Goal: Obtain resource: Download file/media

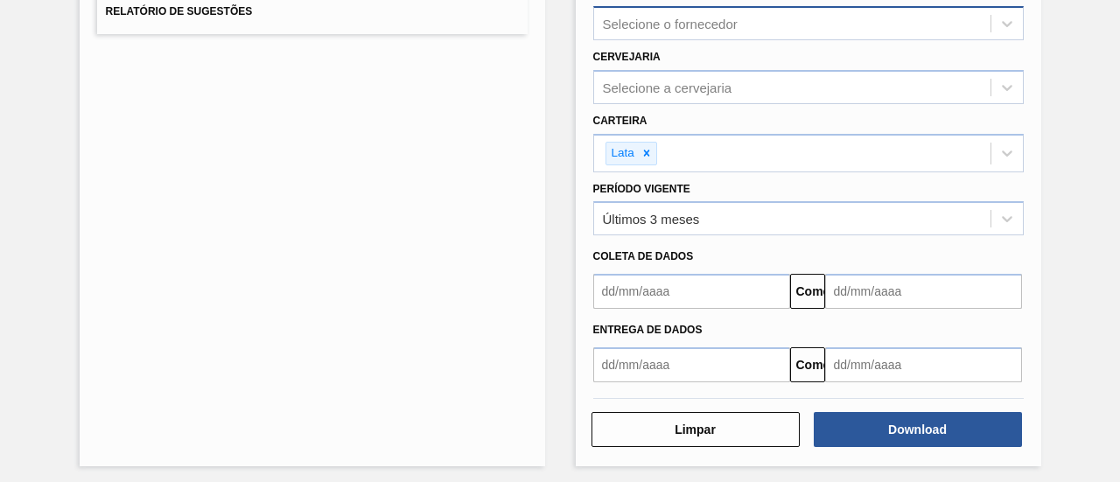
scroll to position [333, 0]
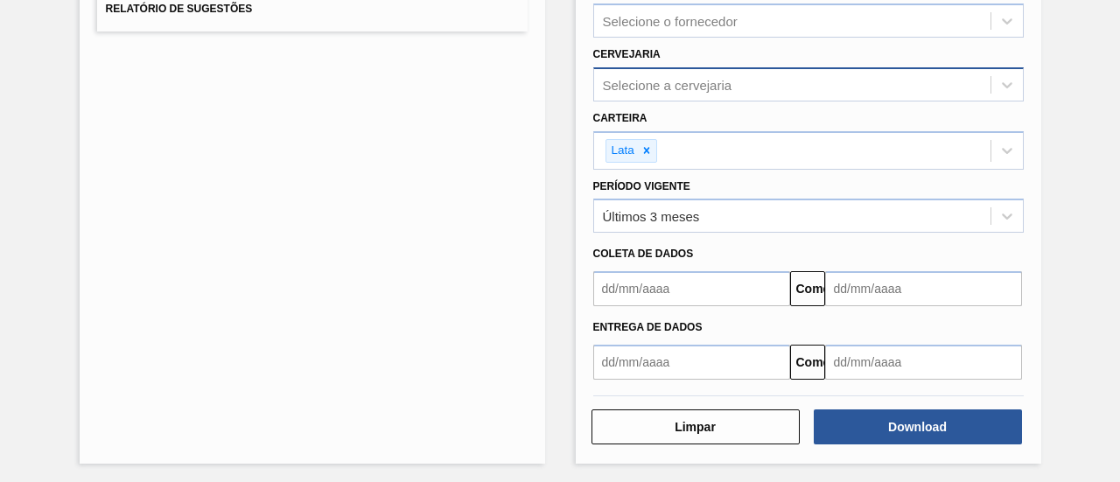
click at [669, 87] on font "Selecione a cervejaria" at bounding box center [668, 84] width 130 height 15
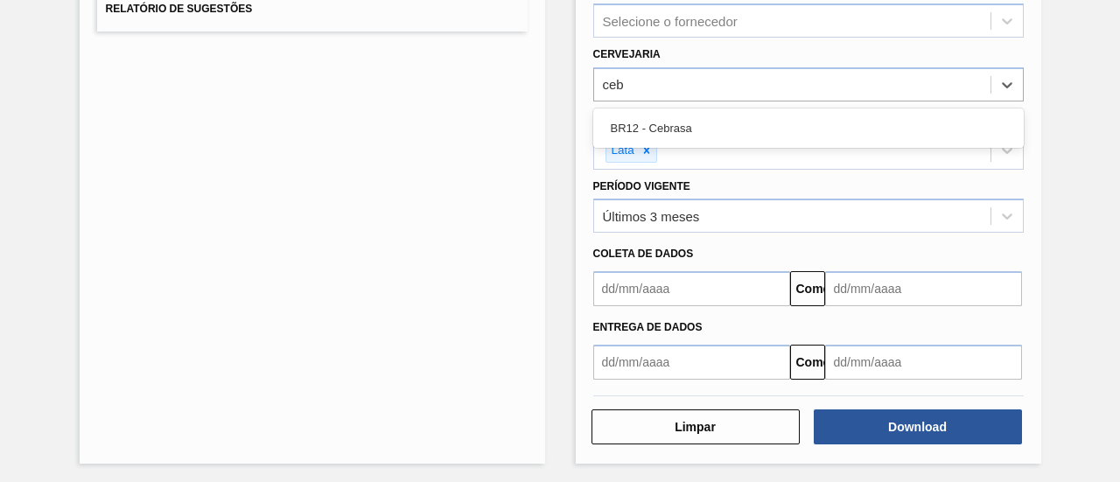
type input "cebr"
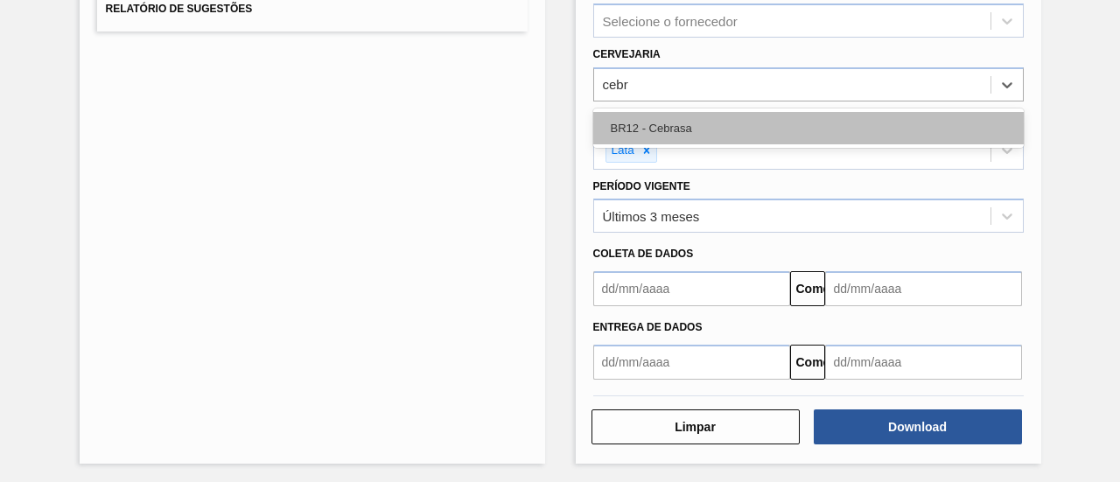
click at [688, 118] on div "BR12 - Cebrasa" at bounding box center [808, 128] width 431 height 32
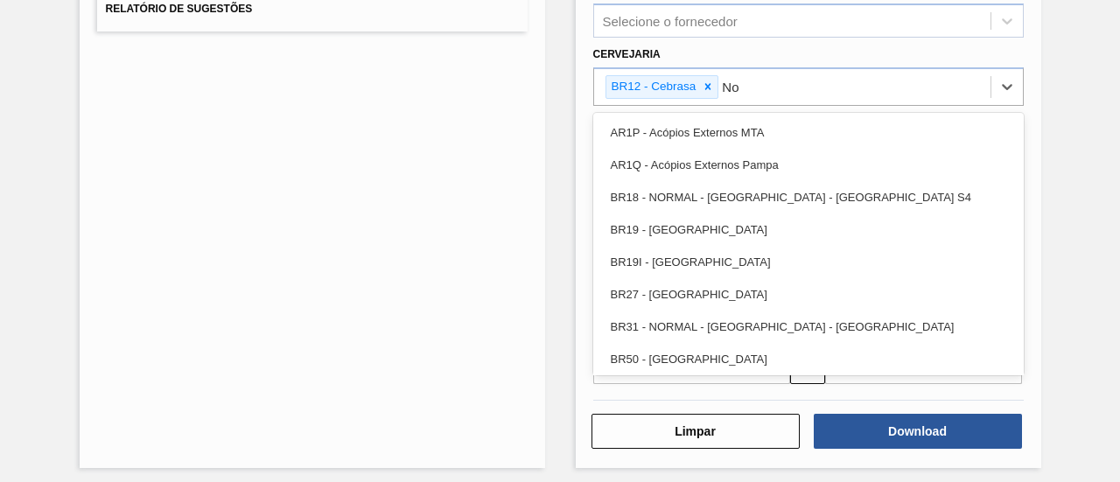
type input "Nov"
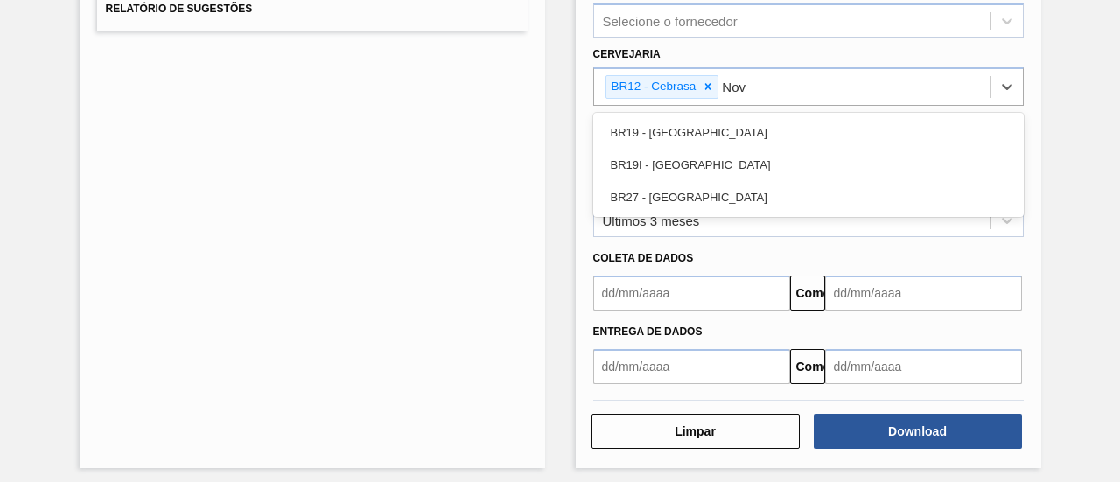
click at [682, 186] on div "BR27 - [GEOGRAPHIC_DATA]" at bounding box center [808, 197] width 431 height 32
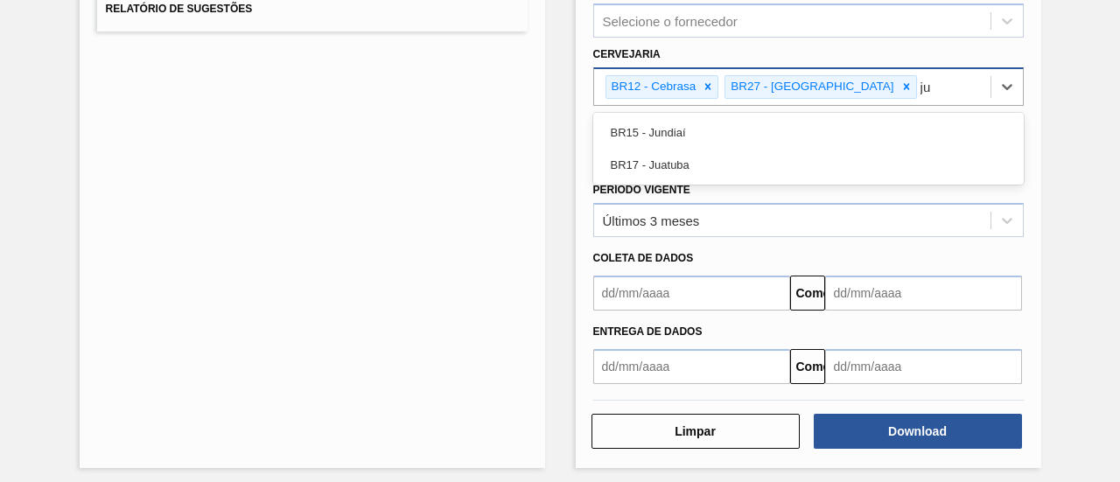
type input "j"
type input "m"
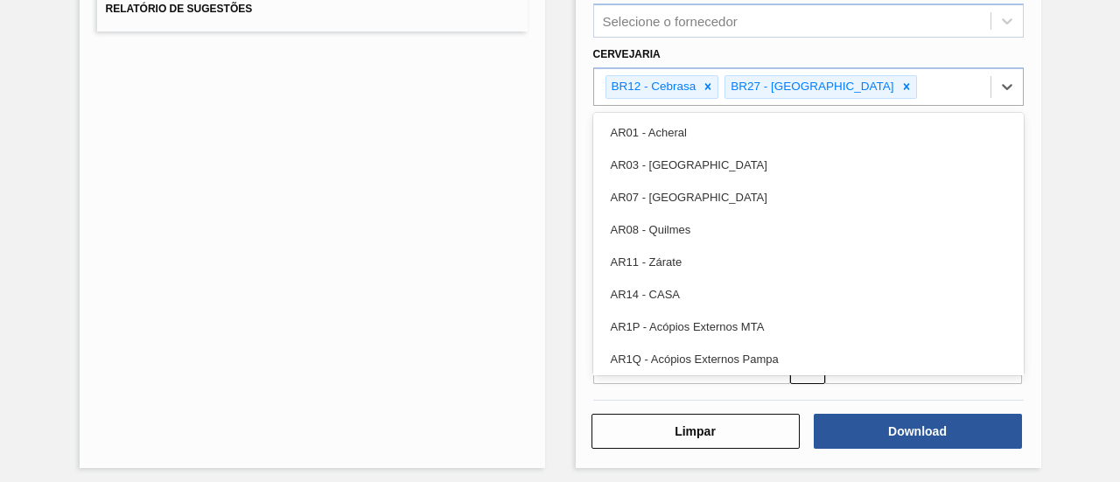
type input "f"
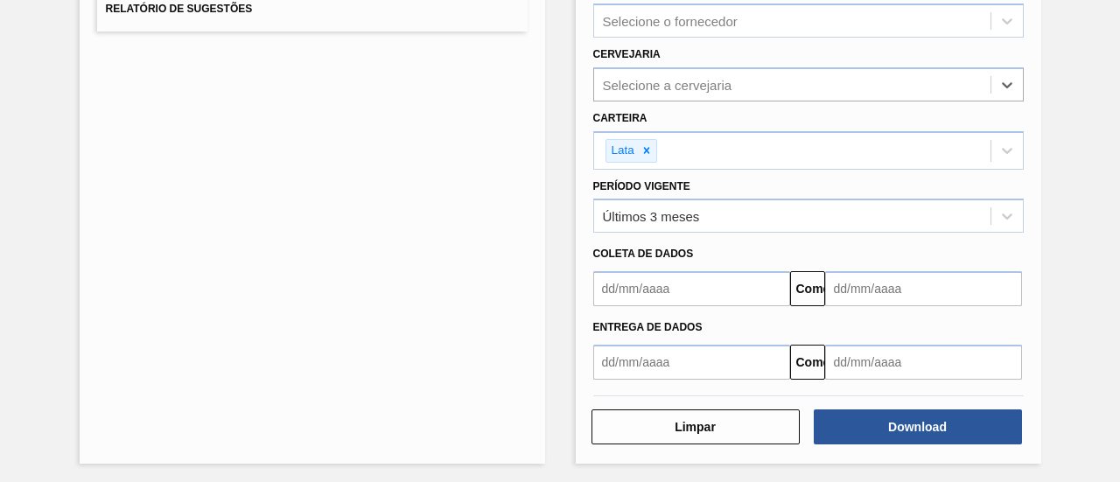
paste input "BR12"
type input "BR12"
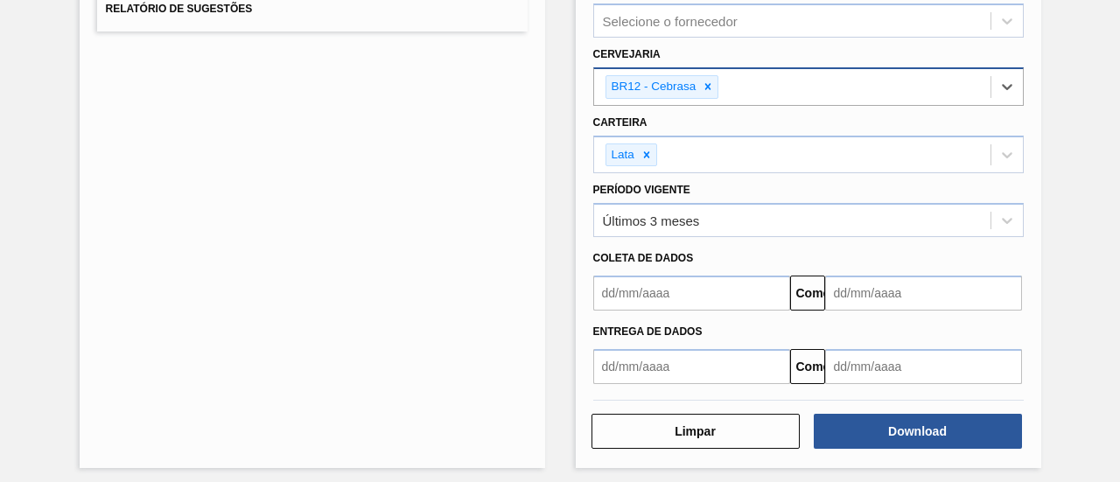
paste input "BR17 BR27 BR05 BR26 BR28 BR92"
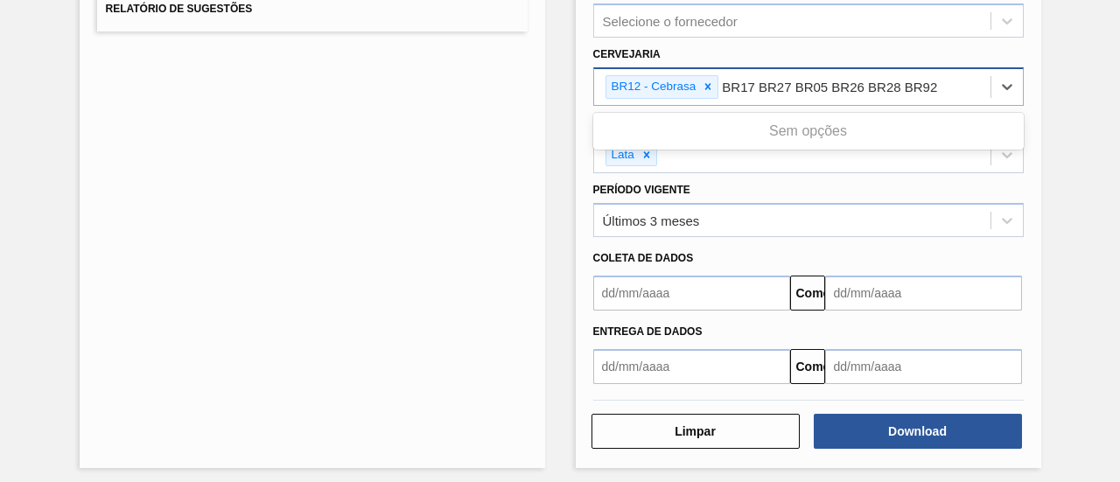
drag, startPoint x: 755, startPoint y: 82, endPoint x: 961, endPoint y: 87, distance: 205.7
click at [961, 87] on div "BR12 - Cebrasa BR17 BR27 BR05 BR26 BR28 BR92 BR17 BR27 BR05 BR26 BR28 BR92" at bounding box center [792, 87] width 396 height 36
type input "BR17"
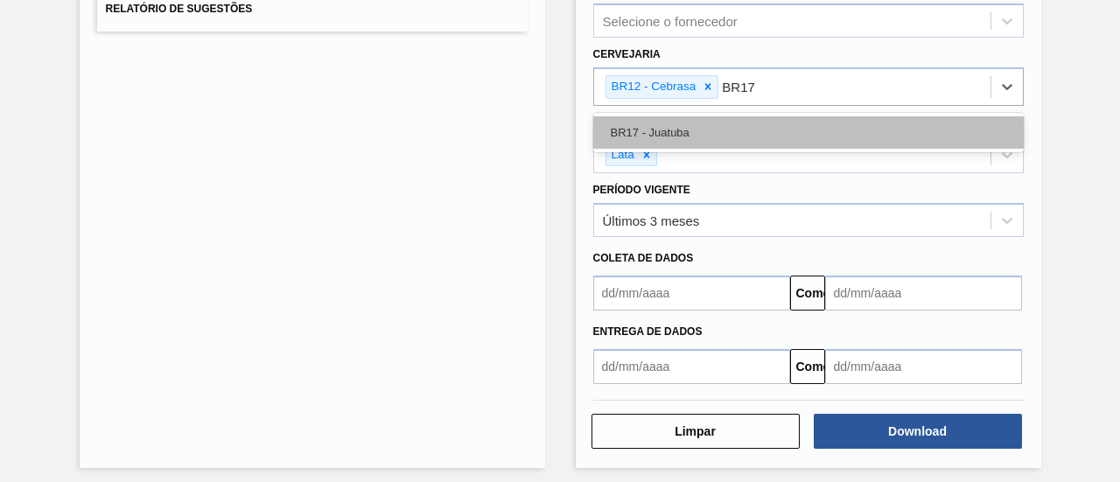
click at [898, 129] on div "BR17 - Juatuba" at bounding box center [808, 132] width 431 height 32
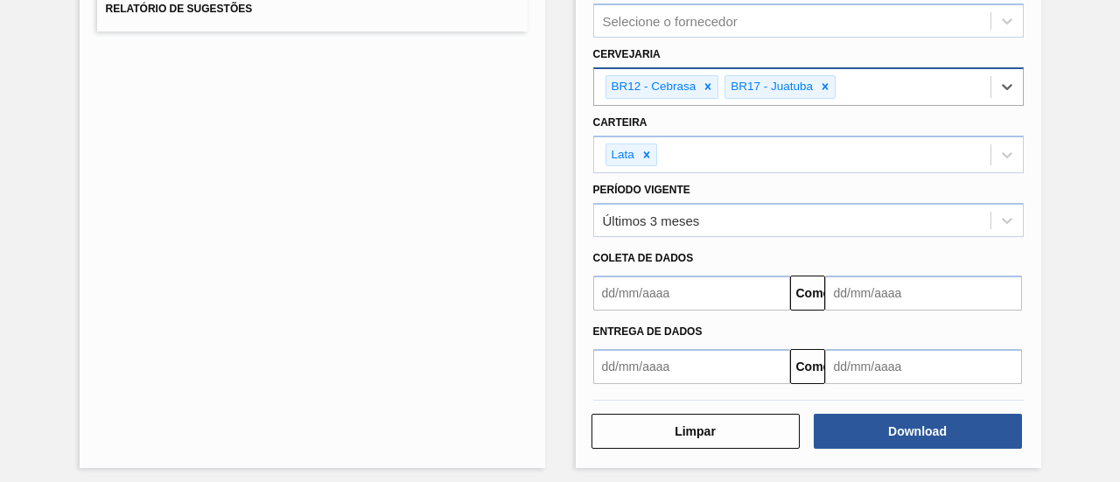
paste input "BR17 BR27 BR05 BR26 BR28 BR92"
type input "BR17 BR27 BR05 BR26 BR28 BR92"
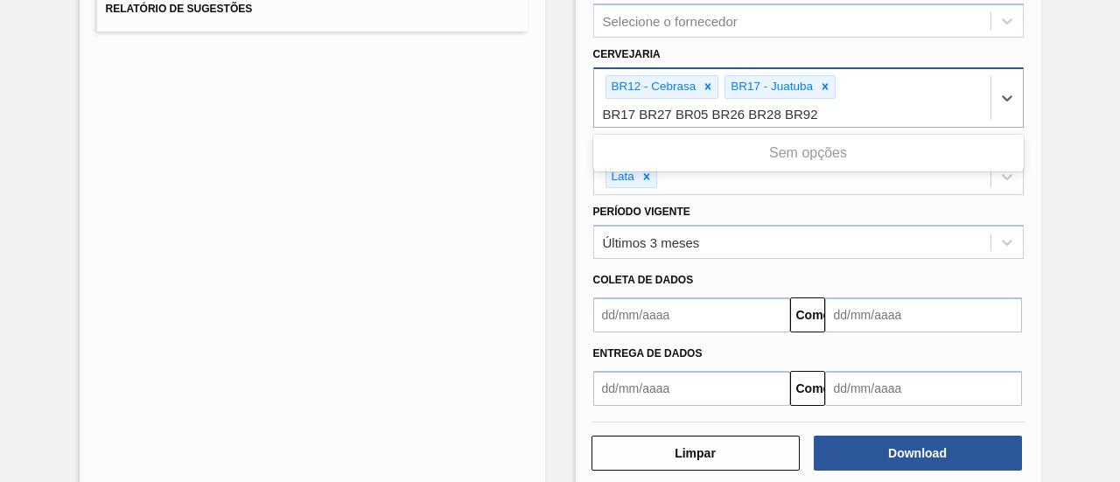
drag, startPoint x: 635, startPoint y: 111, endPoint x: 602, endPoint y: 111, distance: 33.3
click at [603, 111] on input "BR17 BR27 BR05 BR26 BR28 BR92" at bounding box center [711, 114] width 217 height 15
click at [831, 109] on div "Relatório de Pedidos Etapa Aguardando Faturamento País BR - [GEOGRAPHIC_DATA] F…" at bounding box center [808, 102] width 431 height 608
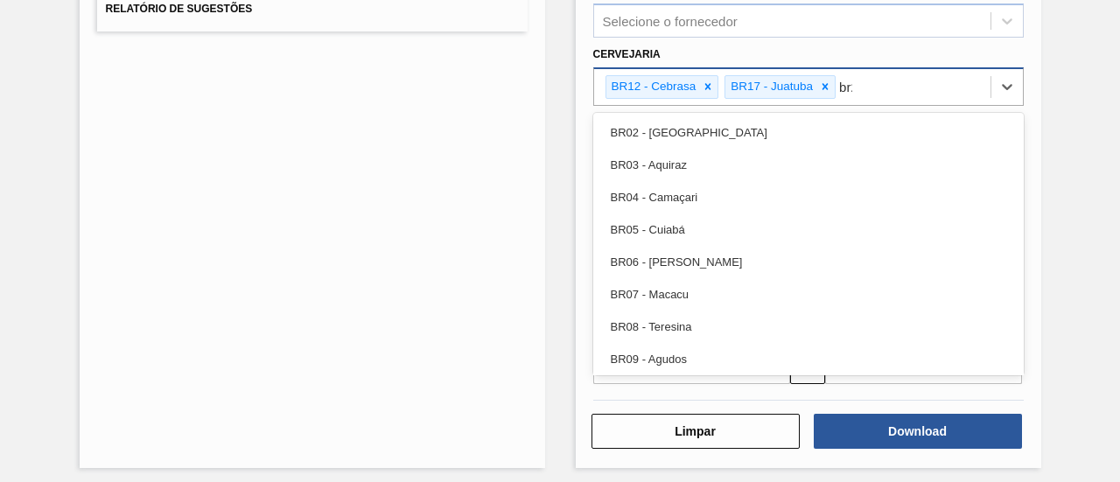
type input "br27"
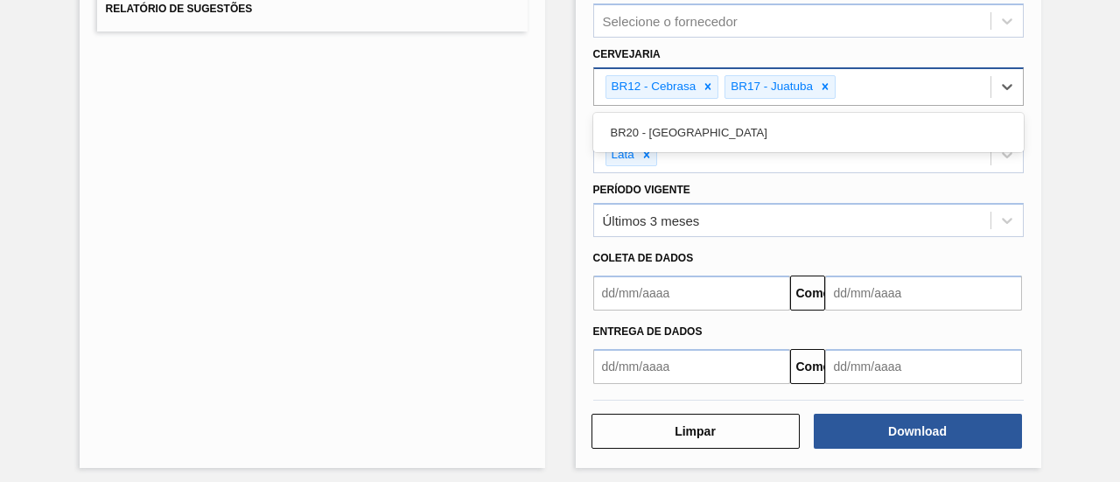
click at [908, 84] on div "BR12 - Cebrasa BR17 - Juatuba br2" at bounding box center [792, 87] width 396 height 36
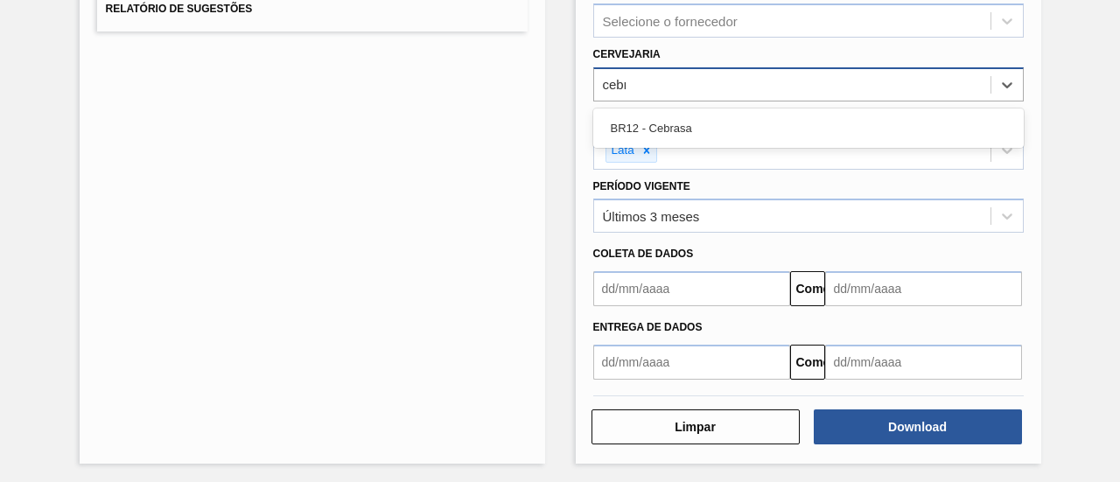
type input "cebra"
click at [653, 123] on font "BR12 - Cebrasa" at bounding box center [651, 128] width 81 height 13
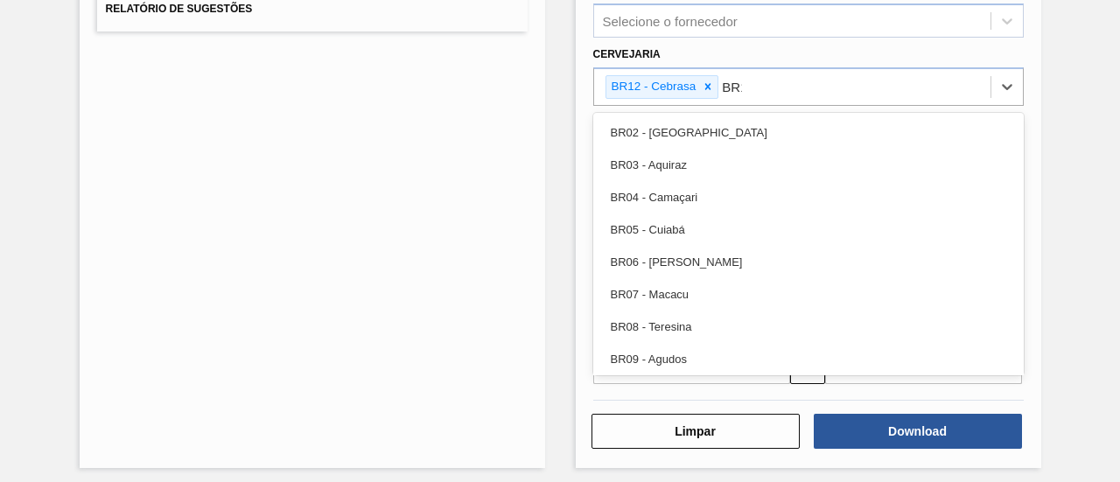
type input "BR17"
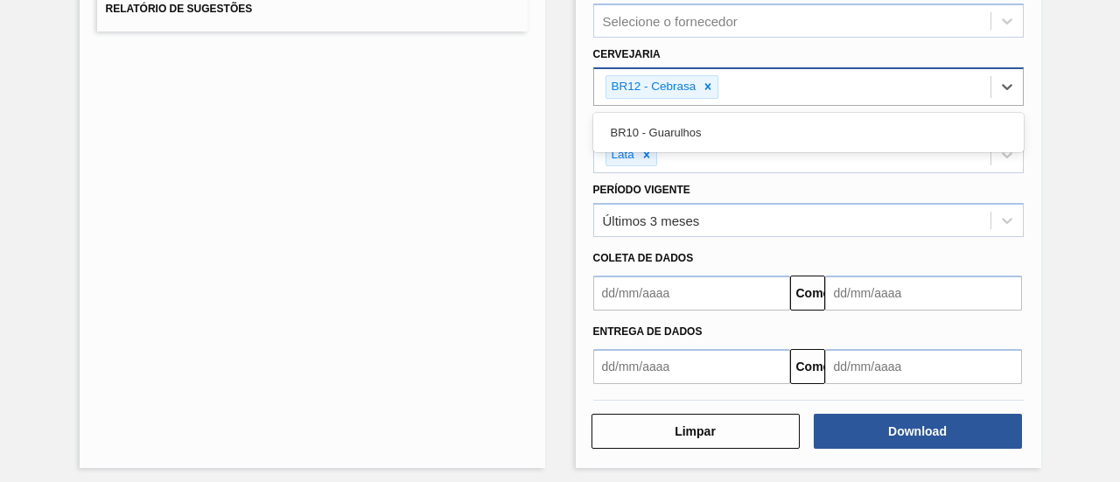
click at [890, 85] on div "BR12 - Cebrasa BR1" at bounding box center [792, 87] width 396 height 36
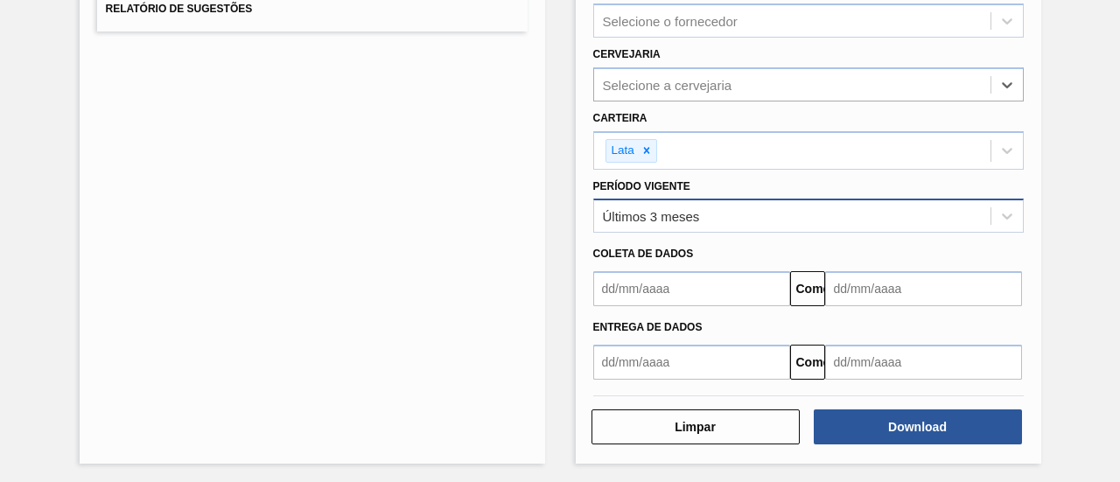
click at [776, 220] on div "Últimos 3 meses" at bounding box center [792, 216] width 396 height 25
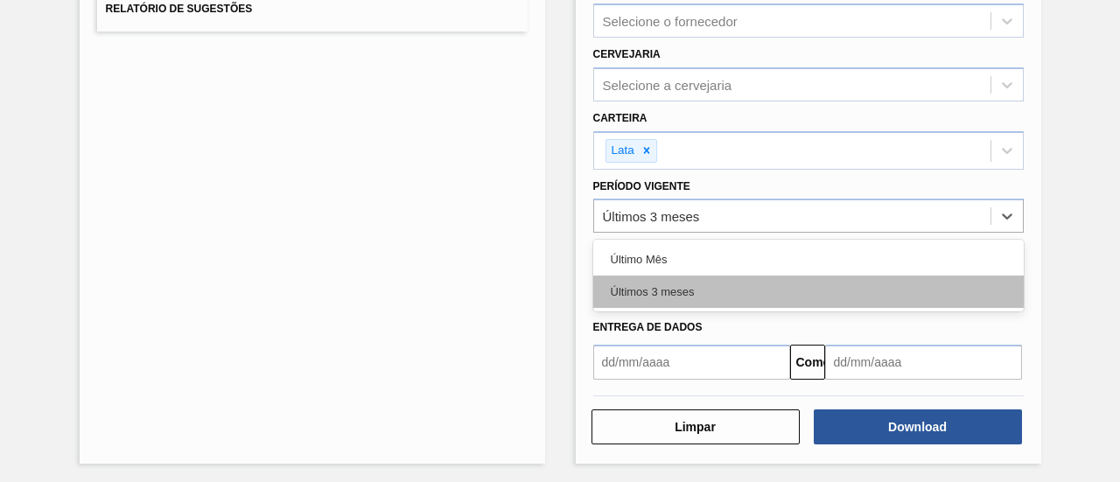
click at [767, 280] on div "Últimos 3 meses" at bounding box center [808, 292] width 431 height 32
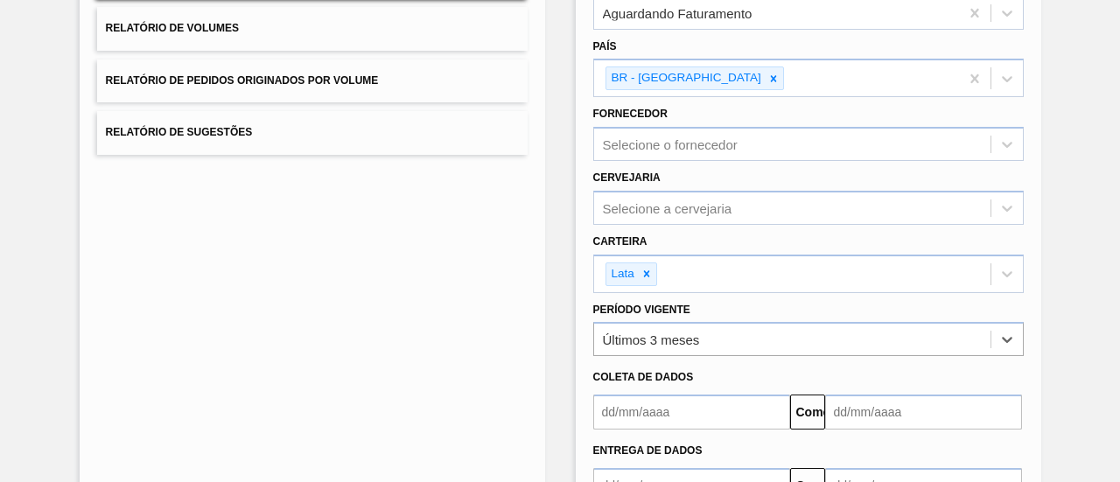
scroll to position [246, 0]
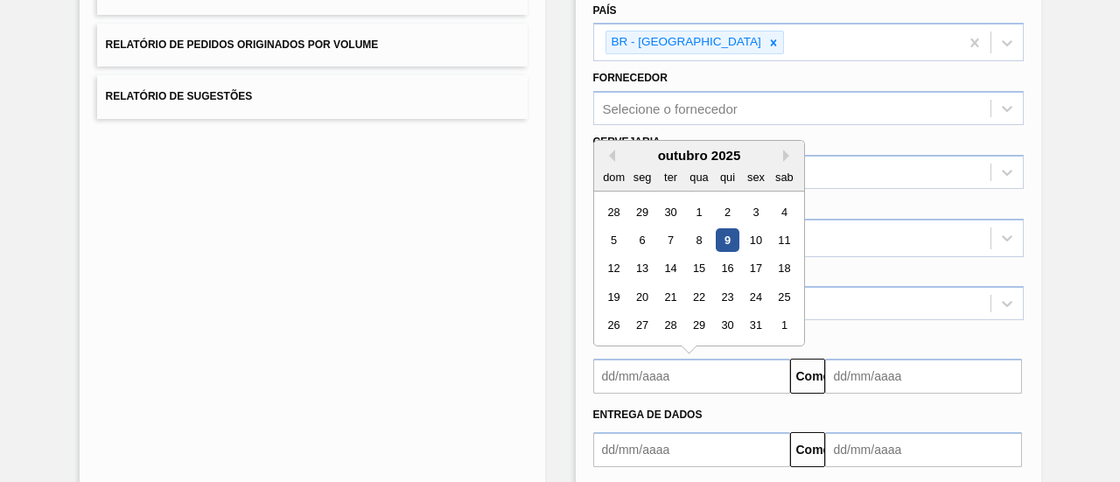
click at [644, 363] on input "text" at bounding box center [691, 376] width 197 height 35
click at [728, 236] on font "9" at bounding box center [727, 240] width 6 height 13
type input "[DATE]"
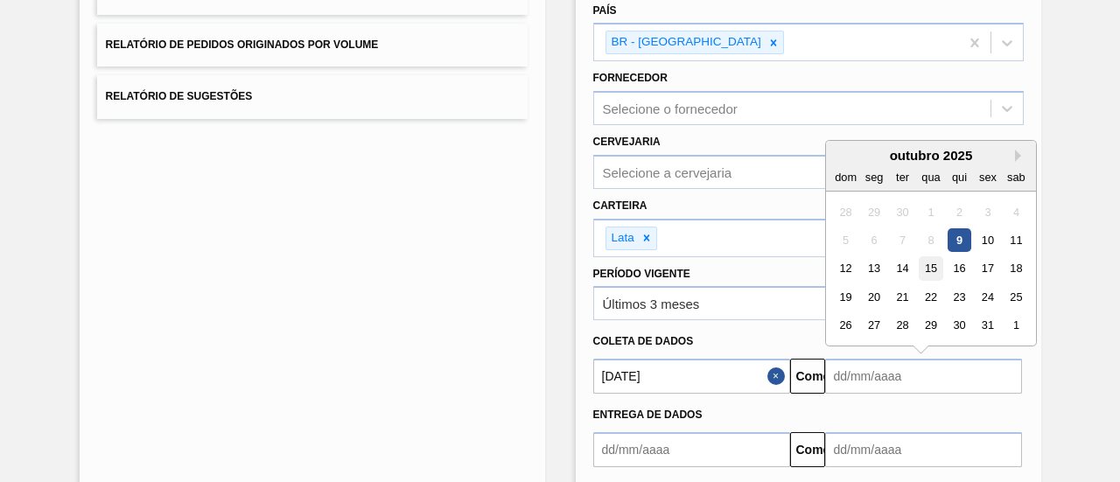
drag, startPoint x: 856, startPoint y: 362, endPoint x: 933, endPoint y: 266, distance: 123.3
click at [856, 362] on input "text" at bounding box center [923, 376] width 197 height 35
click at [1016, 153] on button "Próximo mês" at bounding box center [1021, 156] width 12 height 12
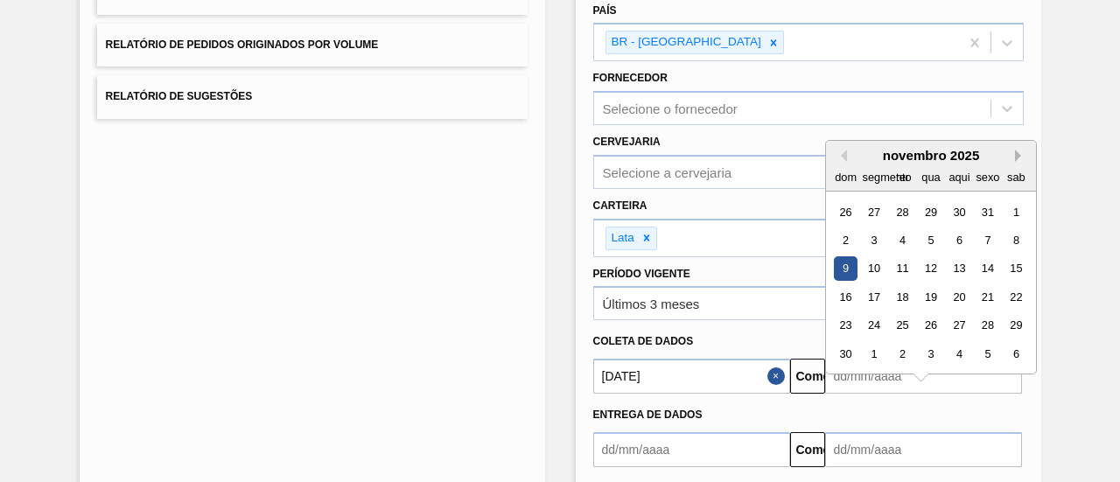
click at [1016, 153] on button "Próximo mês" at bounding box center [1021, 156] width 12 height 12
click at [930, 323] on div "31" at bounding box center [931, 326] width 24 height 24
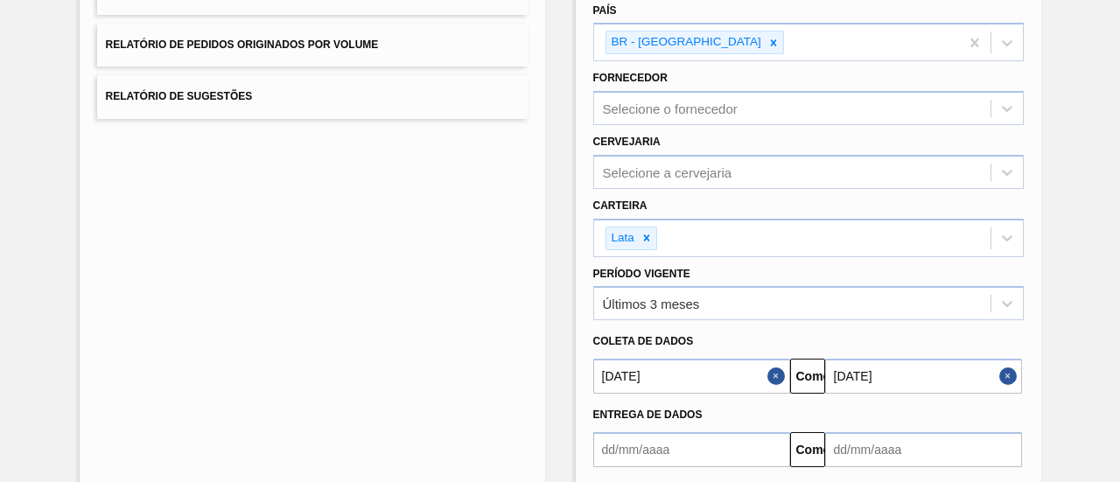
drag, startPoint x: 1066, startPoint y: 403, endPoint x: 1027, endPoint y: 405, distance: 38.5
click at [1066, 403] on div "Lista de Relatórios Relatório de Pedidos Relatório de Volumes Relatório de Pedi…" at bounding box center [560, 208] width 1120 height 732
click at [893, 373] on input "[DATE]" at bounding box center [923, 376] width 197 height 35
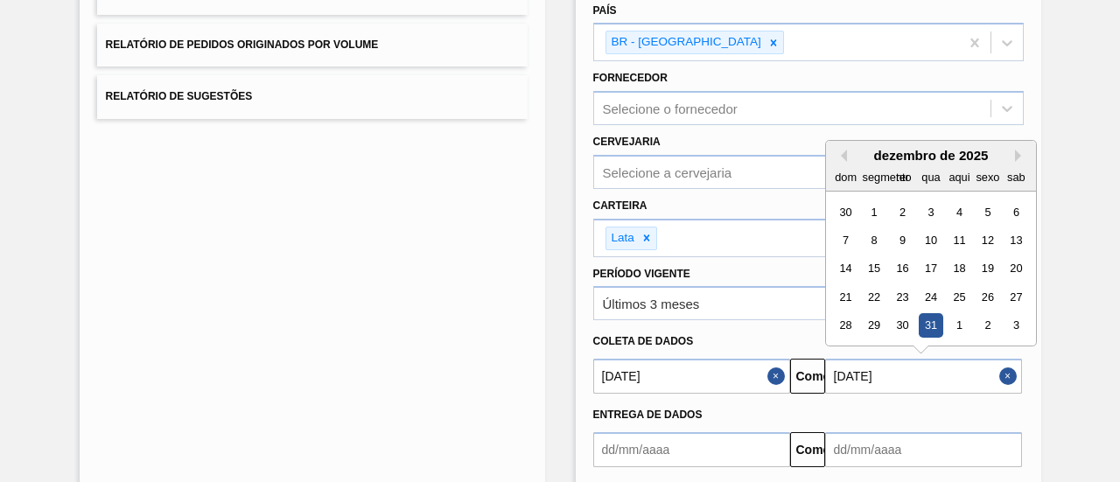
click at [845, 150] on div "dezembro de 2025" at bounding box center [931, 155] width 210 height 15
click at [841, 151] on button "Mês anterior" at bounding box center [841, 156] width 12 height 12
click at [837, 347] on div "30" at bounding box center [846, 354] width 24 height 24
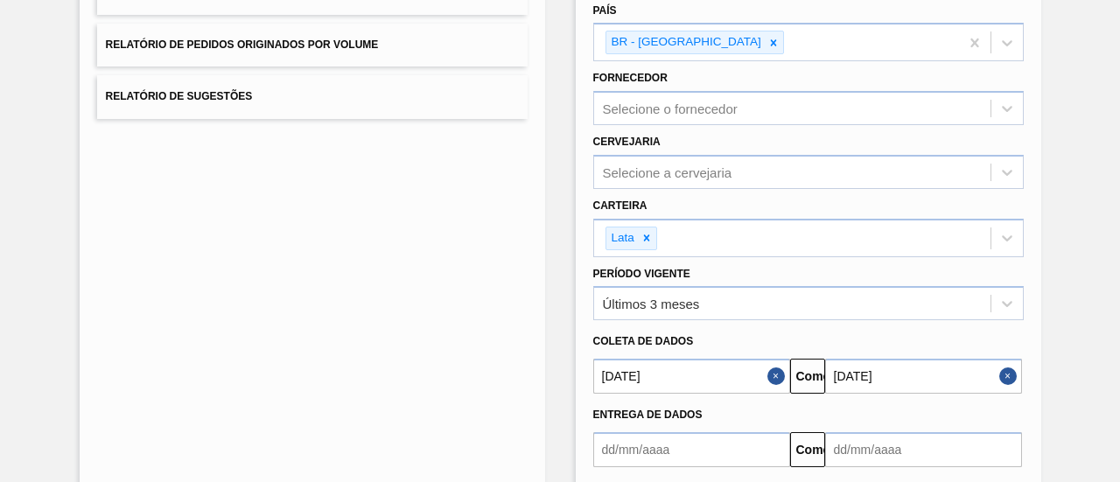
click at [1062, 427] on div "Lista de Relatórios Relatório de Pedidos Relatório de Volumes Relatório de Pedi…" at bounding box center [560, 208] width 1120 height 732
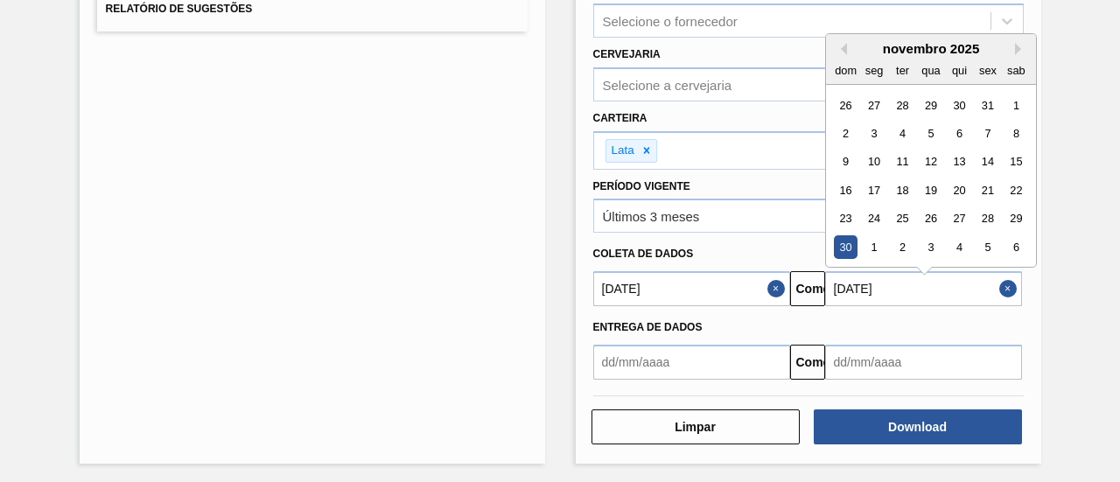
click at [910, 282] on input "[DATE]" at bounding box center [923, 288] width 197 height 35
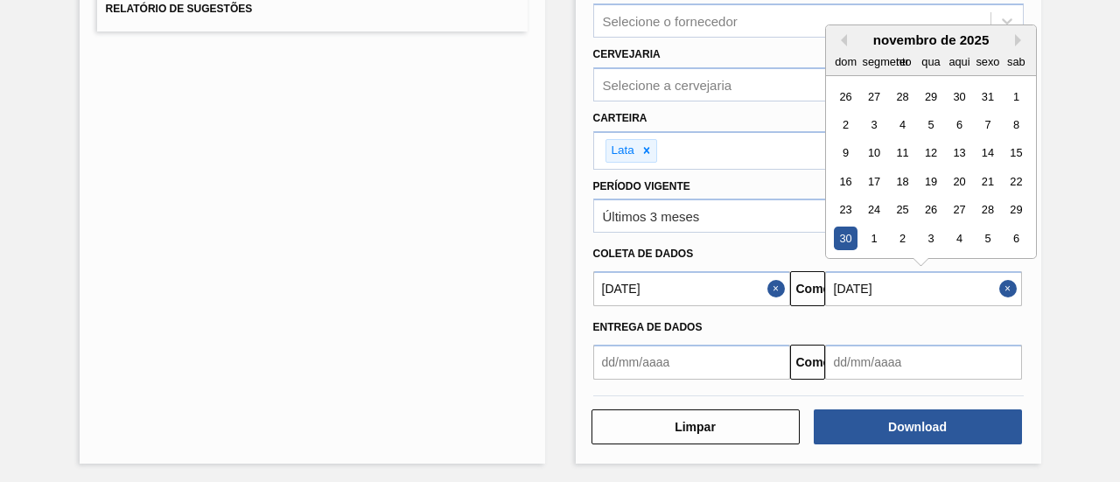
click at [1015, 34] on button "Próximo mês" at bounding box center [1021, 40] width 12 height 12
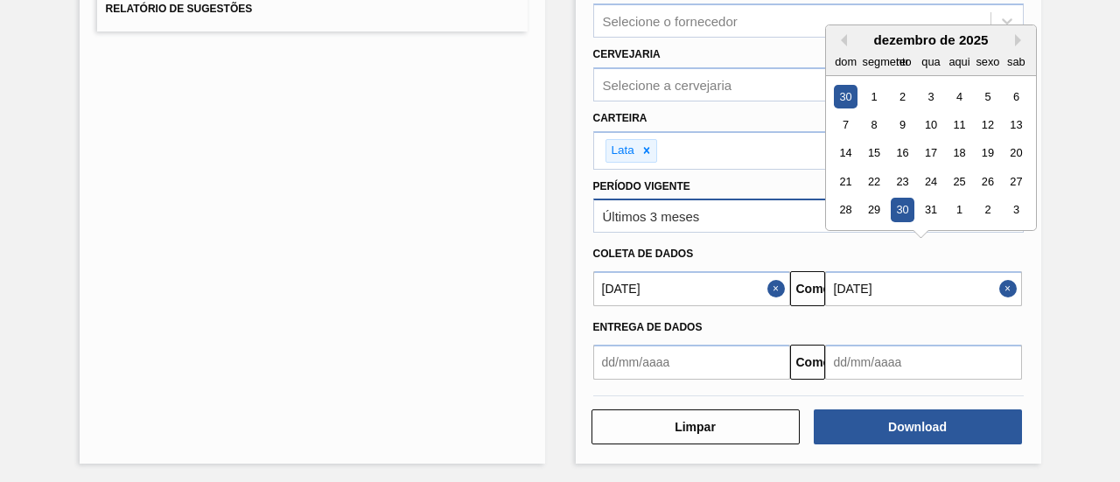
click at [929, 206] on div "31" at bounding box center [931, 211] width 24 height 24
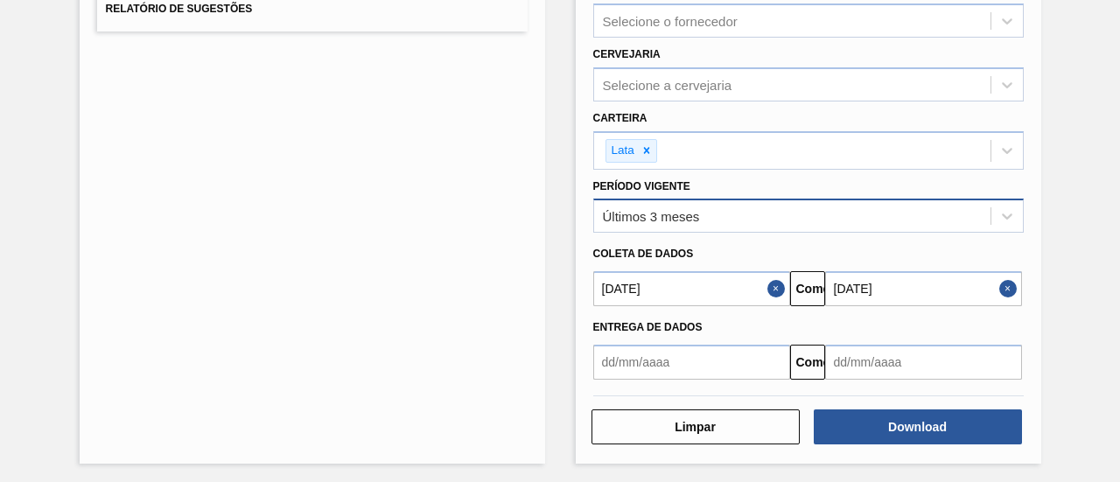
type input "[DATE]"
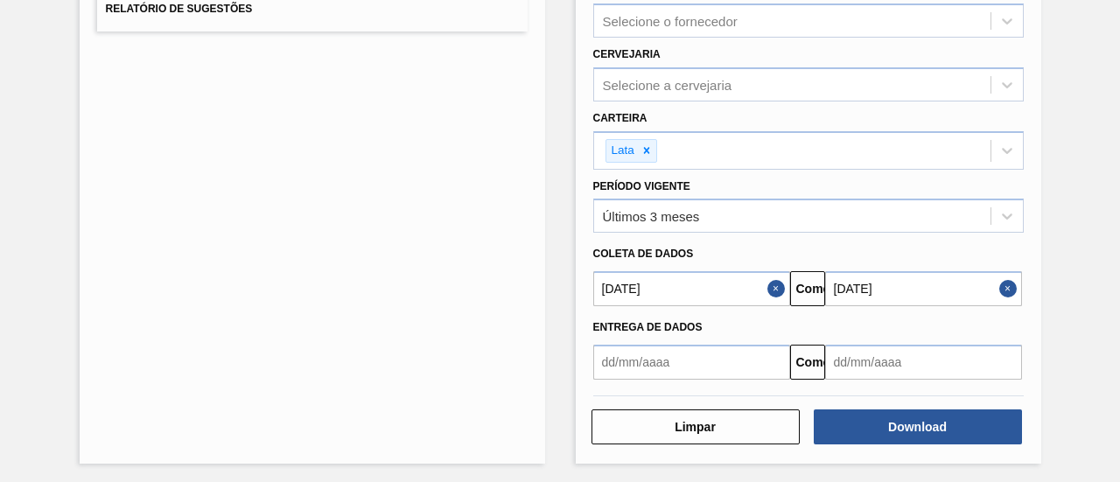
click at [1065, 392] on div "Lista de Relatórios Relatório de Pedidos Relatório de Volumes Relatório de Pedi…" at bounding box center [560, 120] width 1120 height 732
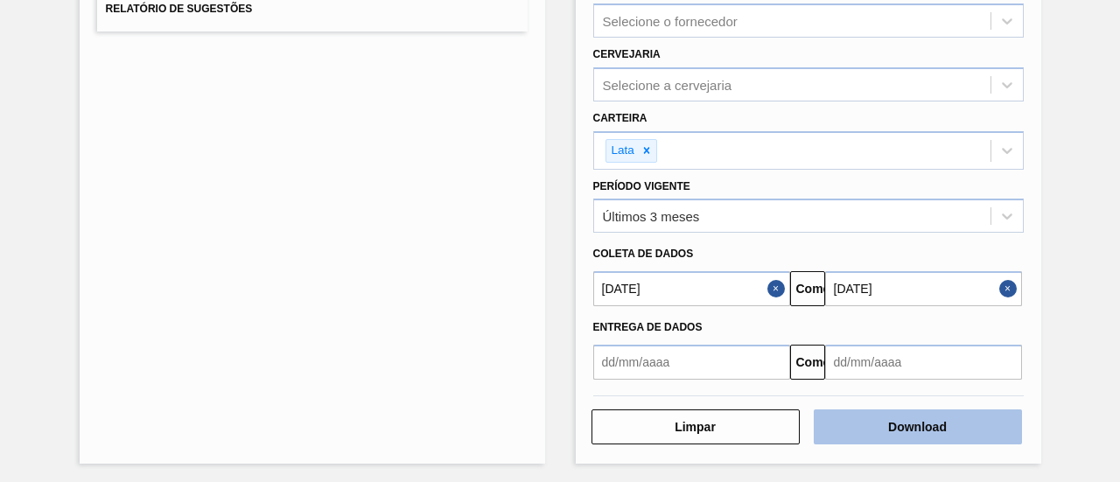
click at [945, 420] on button "Download" at bounding box center [918, 427] width 208 height 35
